Goal: Find specific page/section: Find specific page/section

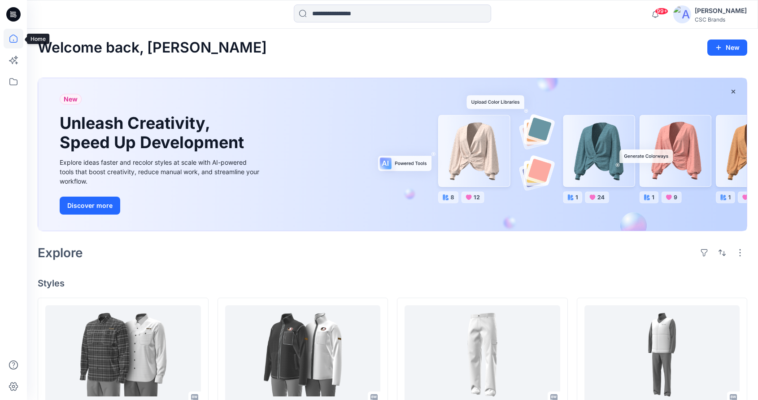
click at [11, 38] on icon at bounding box center [14, 39] width 20 height 20
click at [13, 78] on icon at bounding box center [14, 82] width 20 height 20
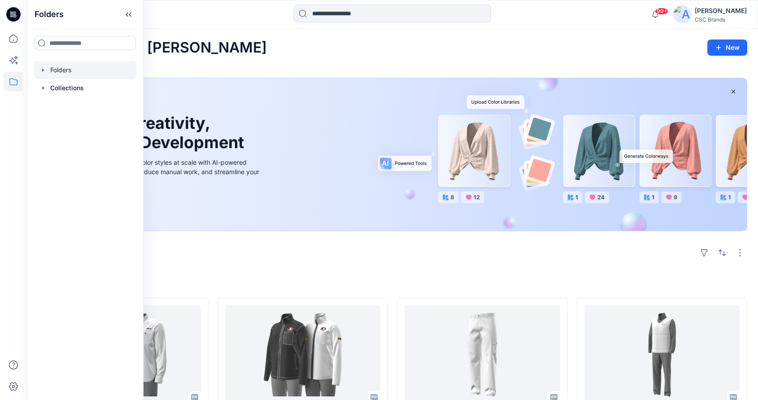
click at [71, 66] on div at bounding box center [85, 70] width 102 height 18
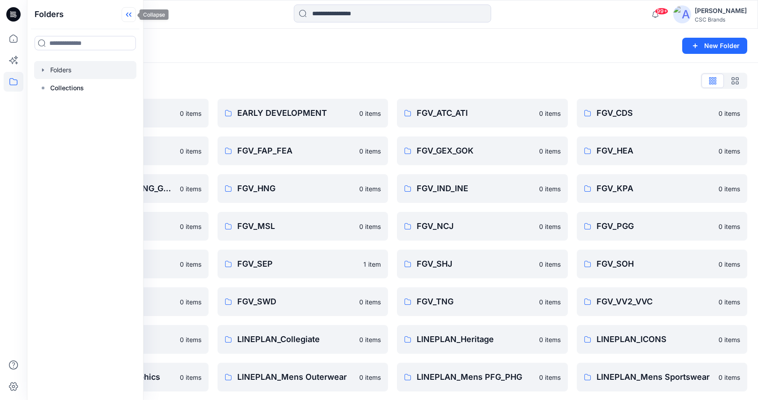
click at [131, 13] on icon at bounding box center [130, 15] width 2 height 4
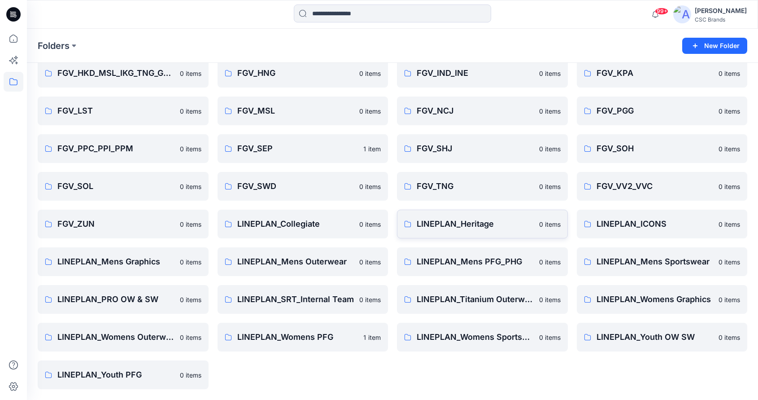
scroll to position [115, 0]
click at [673, 260] on p "LINEPLAN_Mens Sportswear" at bounding box center [655, 261] width 117 height 13
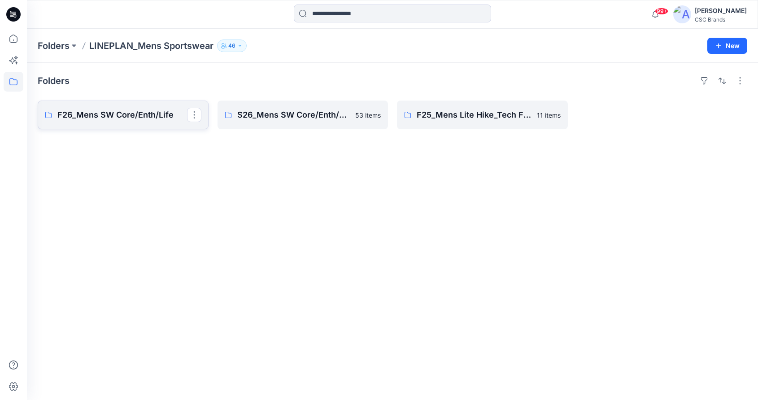
click at [115, 113] on p "F26_Mens SW Core/Enth/Life" at bounding box center [122, 115] width 130 height 13
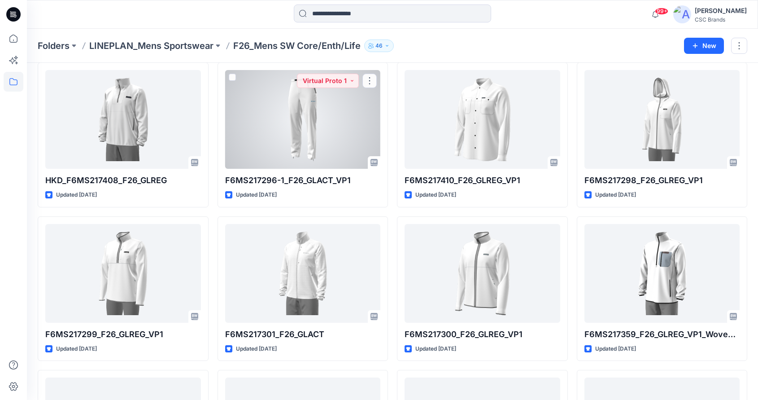
scroll to position [542, 0]
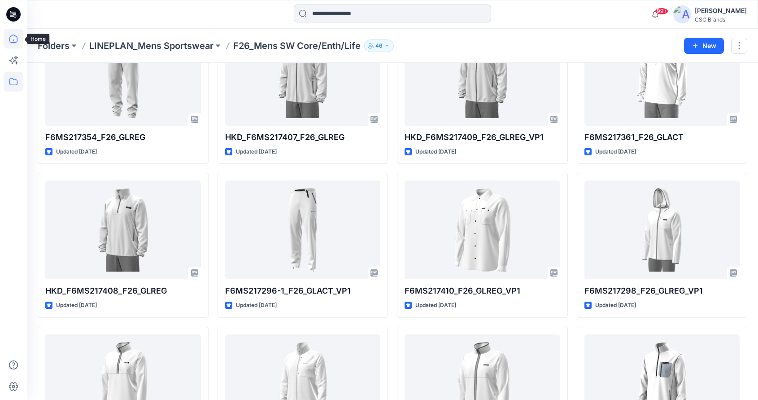
click at [8, 39] on icon at bounding box center [14, 39] width 20 height 20
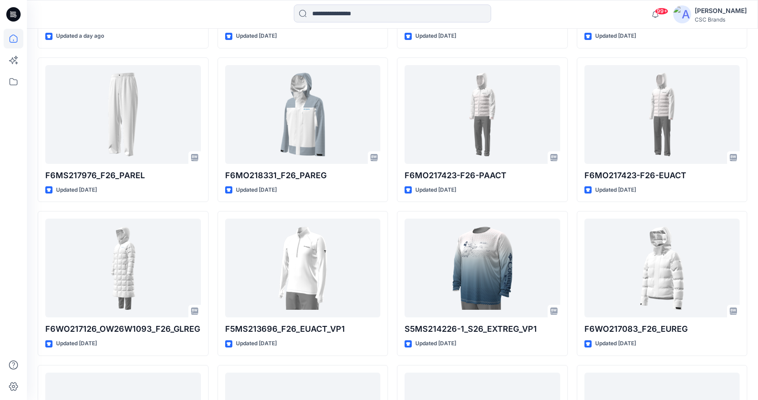
scroll to position [1467, 0]
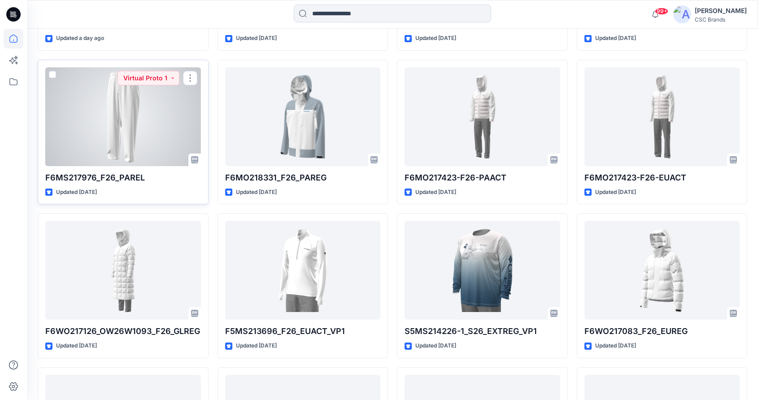
click at [101, 112] on div at bounding box center [123, 116] width 156 height 99
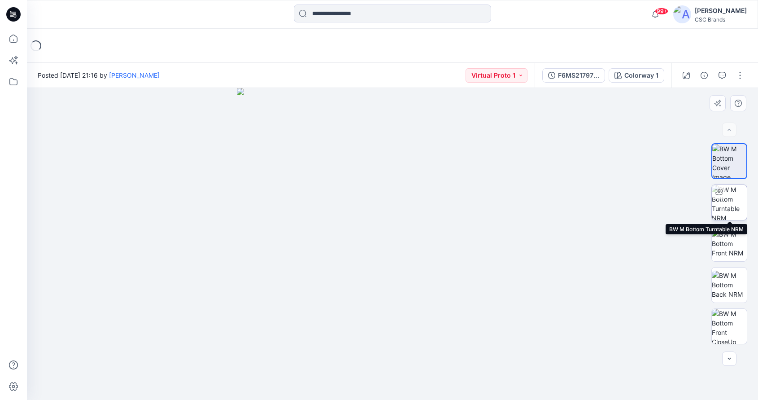
click at [736, 199] on img at bounding box center [729, 202] width 35 height 35
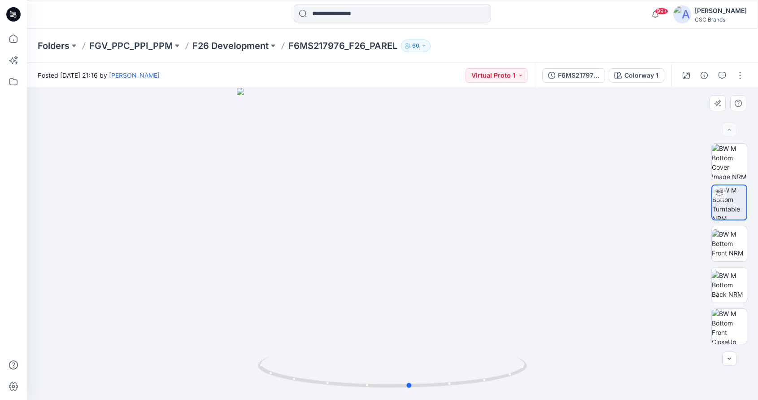
drag, startPoint x: 430, startPoint y: 279, endPoint x: 493, endPoint y: 277, distance: 62.9
click at [461, 278] on div at bounding box center [392, 244] width 731 height 312
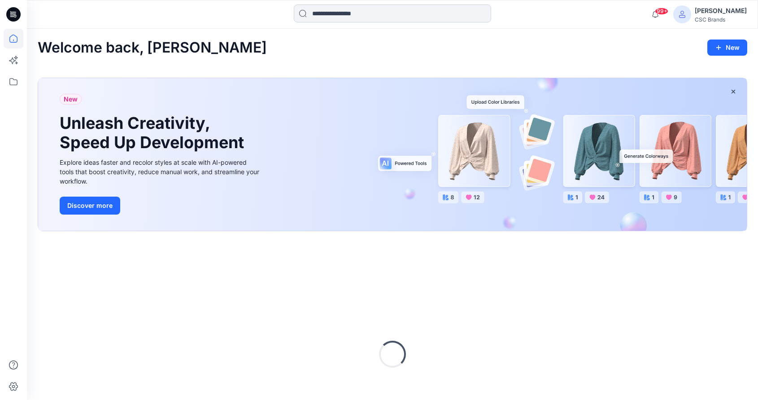
click at [388, 11] on input at bounding box center [392, 13] width 197 height 18
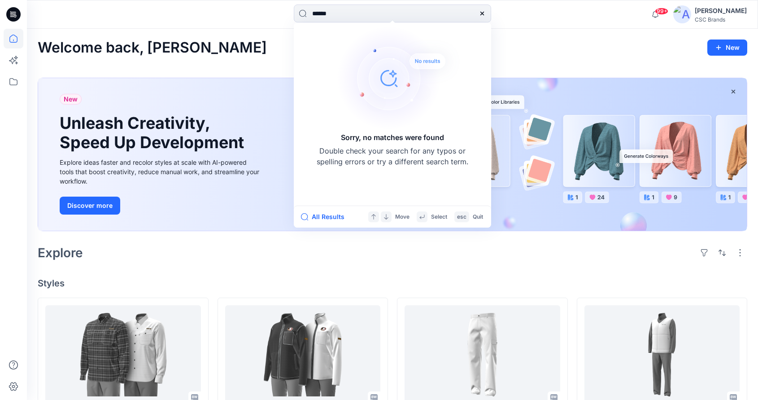
drag, startPoint x: 345, startPoint y: 16, endPoint x: 274, endPoint y: 10, distance: 71.1
click at [274, 10] on div "****** Sorry, no matches were found Double check your search for any typos or s…" at bounding box center [393, 14] width 366 height 20
type input "******"
click at [254, 53] on div "Welcome back, [PERSON_NAME]" at bounding box center [393, 47] width 710 height 17
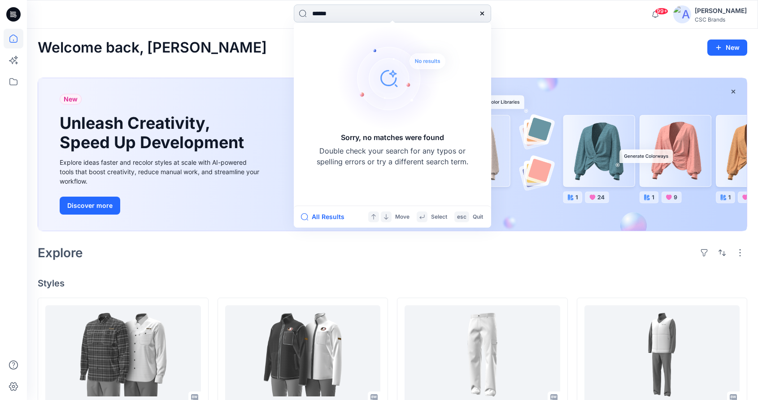
drag, startPoint x: 354, startPoint y: 17, endPoint x: 308, endPoint y: 11, distance: 46.6
click at [308, 11] on input "******" at bounding box center [392, 13] width 197 height 18
click at [484, 13] on icon at bounding box center [482, 13] width 7 height 7
